Goal: Task Accomplishment & Management: Complete application form

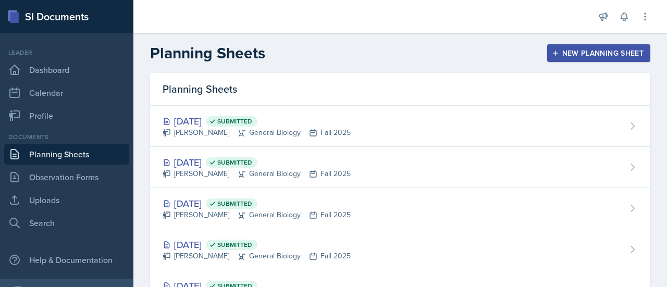
click at [588, 61] on button "New Planning Sheet" at bounding box center [598, 53] width 103 height 18
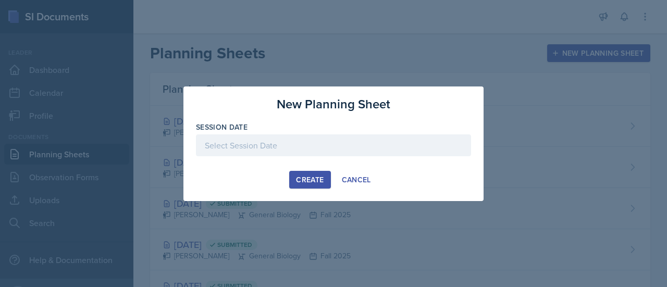
click at [297, 140] on div at bounding box center [333, 145] width 275 height 22
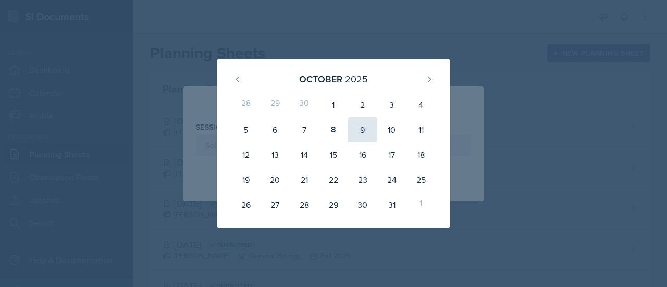
click at [371, 129] on div "9" at bounding box center [362, 129] width 29 height 25
type input "[DATE]"
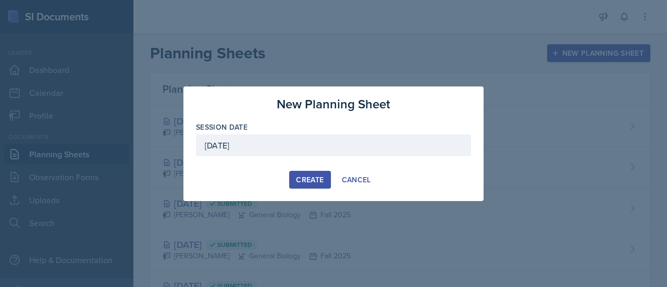
click at [322, 176] on div "Create" at bounding box center [310, 180] width 28 height 8
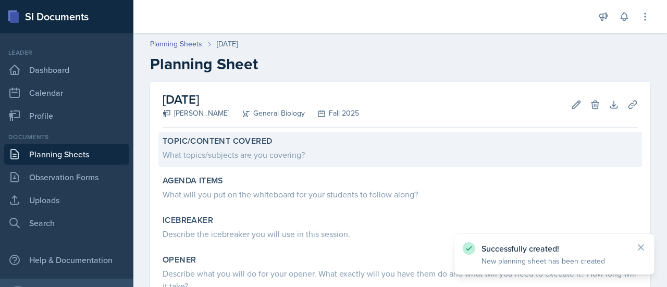
click at [213, 147] on div "What topics/subjects are you covering?" at bounding box center [400, 153] width 475 height 15
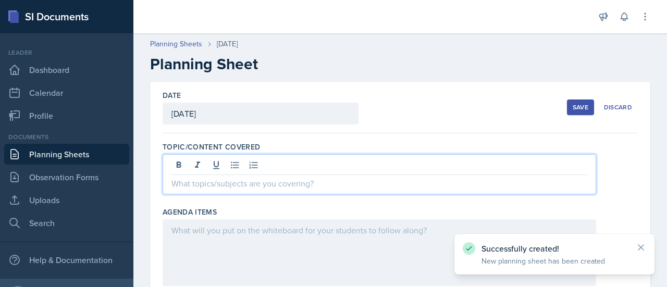
click at [242, 162] on div at bounding box center [380, 174] width 434 height 40
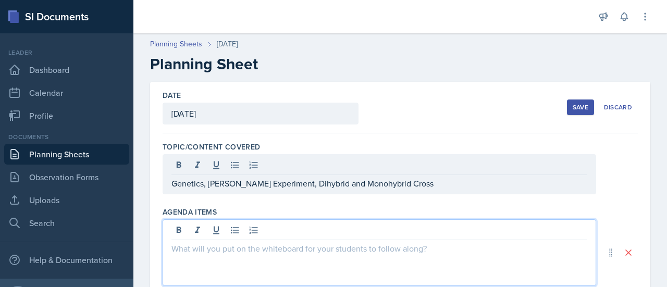
click at [198, 224] on div at bounding box center [380, 252] width 434 height 67
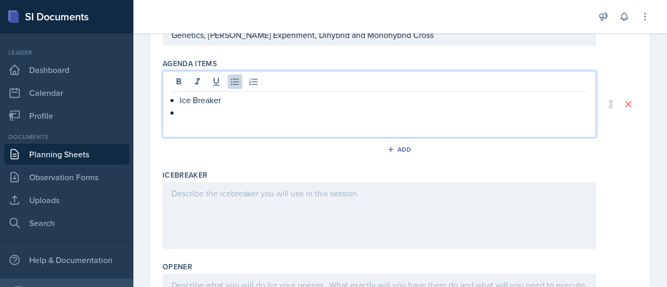
scroll to position [134, 0]
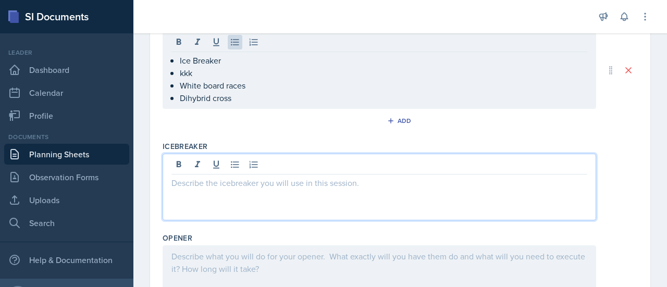
click at [221, 177] on p at bounding box center [379, 183] width 416 height 13
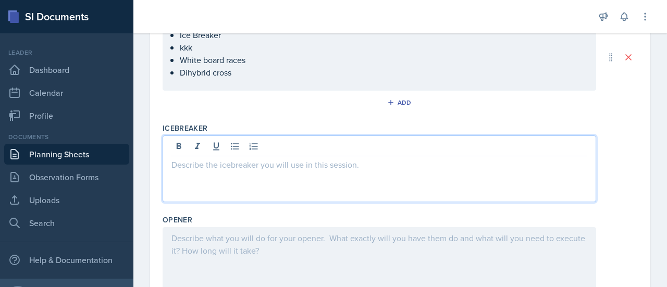
click at [213, 249] on div at bounding box center [380, 260] width 434 height 67
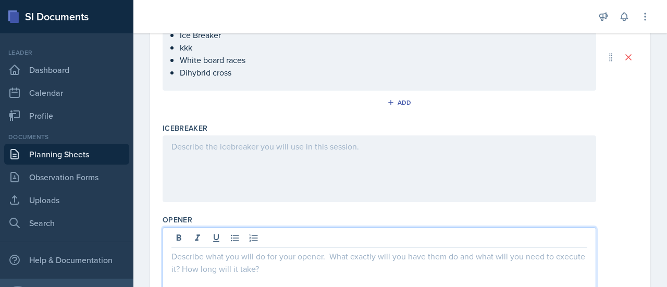
scroll to position [195, 0]
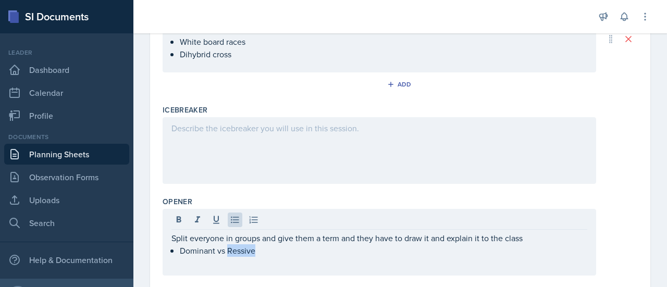
drag, startPoint x: 241, startPoint y: 249, endPoint x: 236, endPoint y: 263, distance: 15.5
click at [236, 263] on div "Split everyone in groups and give them a term and they have to draw it and expl…" at bounding box center [380, 242] width 434 height 67
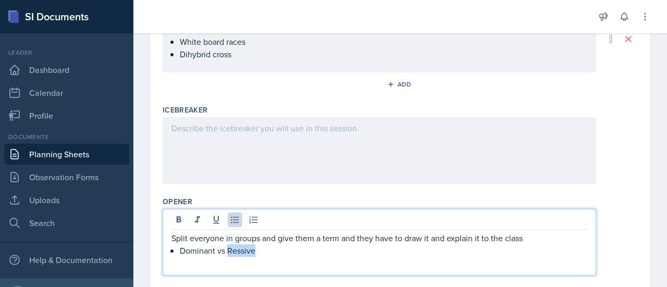
click at [243, 252] on p "Dominant vs Ressive" at bounding box center [384, 250] width 408 height 13
click at [262, 249] on p "Dominant vs Ressive" at bounding box center [384, 250] width 408 height 13
drag, startPoint x: 242, startPoint y: 249, endPoint x: 218, endPoint y: 248, distance: 24.0
click at [218, 248] on p "Dominant vs Ressive" at bounding box center [384, 250] width 408 height 13
click at [261, 254] on p "Dominant vs Ressive" at bounding box center [384, 250] width 408 height 13
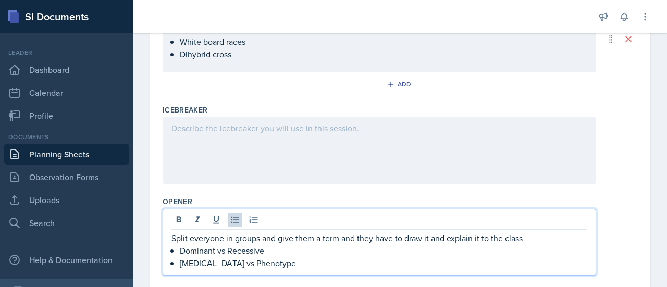
scroll to position [253, 0]
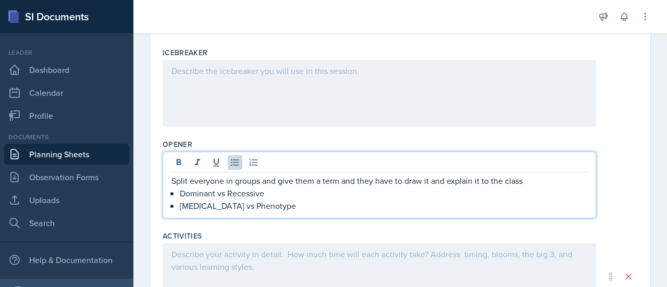
click at [289, 207] on p "[MEDICAL_DATA] vs Phenotype" at bounding box center [384, 206] width 408 height 13
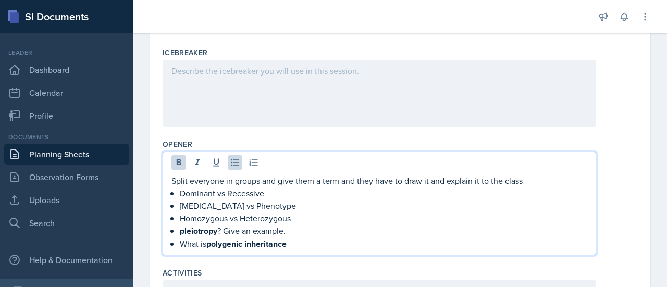
drag, startPoint x: 241, startPoint y: 235, endPoint x: 216, endPoint y: 237, distance: 24.6
click at [216, 238] on strong "polygenic inheritance" at bounding box center [246, 244] width 80 height 12
drag, startPoint x: 286, startPoint y: 227, endPoint x: 227, endPoint y: 231, distance: 58.5
click at [227, 231] on p "pleiotropy ? Give an example." at bounding box center [384, 231] width 408 height 13
click at [217, 231] on strong "pleiotropy" at bounding box center [199, 231] width 38 height 12
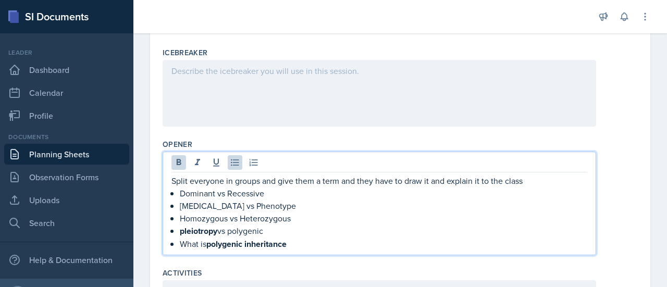
click at [266, 229] on p "pleiotropy vs polygenic" at bounding box center [384, 231] width 408 height 13
drag, startPoint x: 297, startPoint y: 243, endPoint x: 157, endPoint y: 243, distance: 139.1
click at [157, 243] on div "Date [DATE] [DATE] 28 29 30 1 2 3 4 5 6 7 8 9 10 11 12 13 14 15 16 17 18 19 20 …" at bounding box center [400, 162] width 500 height 666
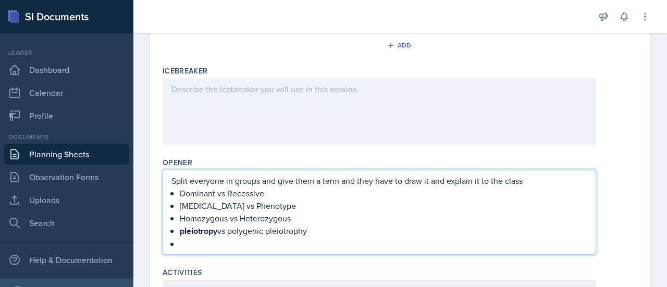
click at [306, 231] on p "pleiotropy vs polygenic pleiotrophy" at bounding box center [384, 231] width 408 height 13
click at [194, 240] on p at bounding box center [384, 244] width 408 height 13
click at [217, 231] on strong "pleiotropy" at bounding box center [199, 231] width 38 height 12
drag, startPoint x: 311, startPoint y: 229, endPoint x: 268, endPoint y: 231, distance: 43.3
click at [268, 231] on p "pleiotropy vs polygenic pleiotropy" at bounding box center [384, 231] width 408 height 13
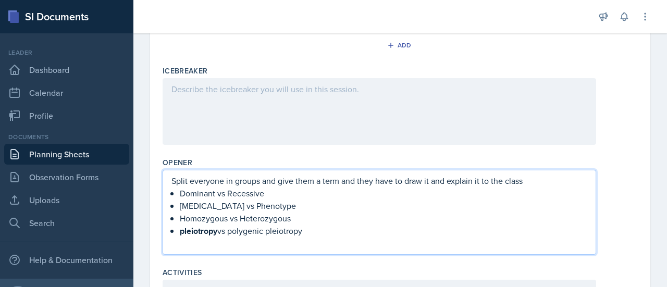
copy p "pleiotropy"
click at [219, 229] on p "pleiotropy vs polygenic" at bounding box center [384, 231] width 408 height 13
click at [287, 225] on p "pleiotropy vs polygenic" at bounding box center [384, 231] width 408 height 13
click at [183, 230] on p "pleiotropy vs polygenic" at bounding box center [384, 231] width 408 height 13
click at [232, 232] on p "Pleiotropy vs polygenic" at bounding box center [384, 231] width 408 height 13
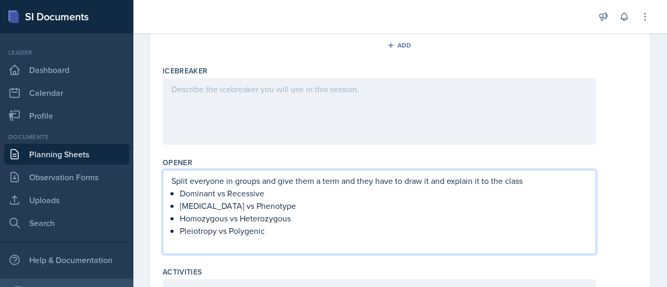
click at [269, 228] on p "Pleiotropy vs Polygenic" at bounding box center [384, 231] width 408 height 13
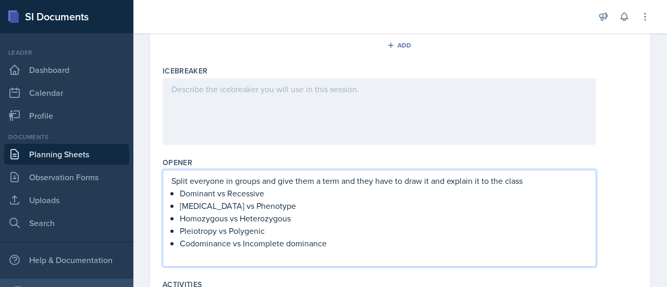
click at [319, 225] on p "Pleiotropy vs Polygenic" at bounding box center [384, 231] width 408 height 13
click at [276, 264] on div "Split everyone in groups and give them a term and they have to draw it and expl…" at bounding box center [380, 218] width 434 height 97
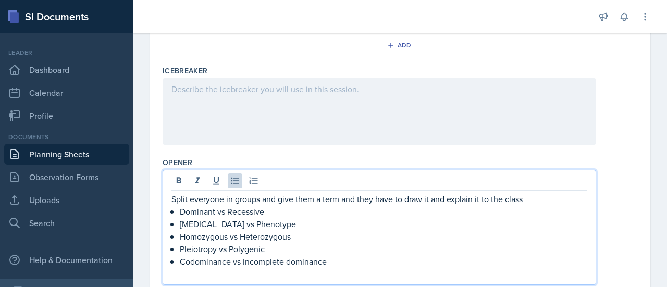
scroll to position [253, 0]
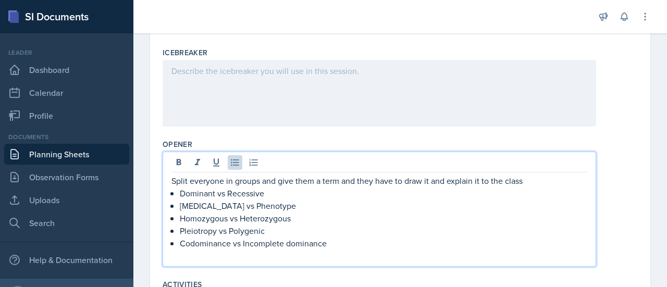
click at [239, 248] on p "Codominance vs Incomplete dominance" at bounding box center [384, 243] width 408 height 13
click at [350, 242] on p "Codominance vs Incomplete dominance" at bounding box center [384, 243] width 408 height 13
click at [319, 122] on div at bounding box center [380, 93] width 434 height 67
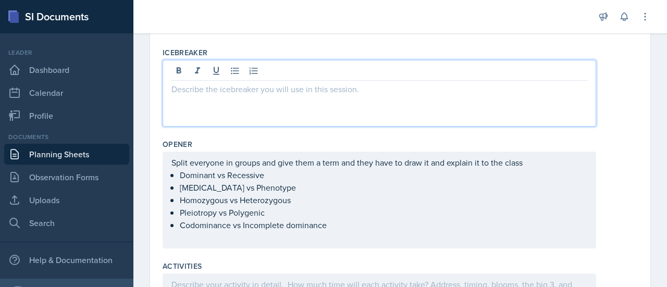
scroll to position [271, 0]
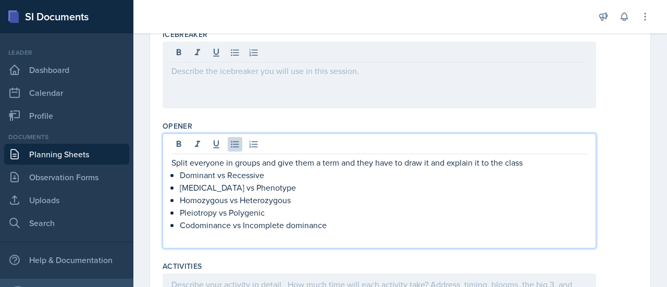
click at [207, 216] on ul "Dominant vs Recessive [MEDICAL_DATA] vs Phenotype Homozygous vs Heterozygous Pl…" at bounding box center [384, 206] width 408 height 75
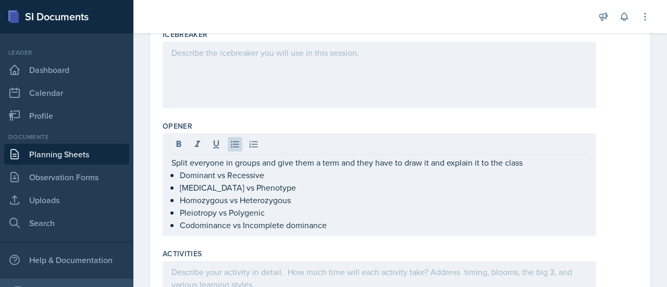
click at [426, 121] on div "Opener" at bounding box center [400, 126] width 475 height 10
